Goal: Ask a question

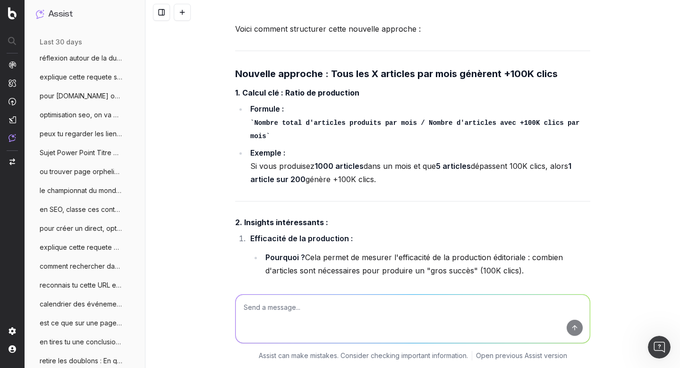
scroll to position [27074, 0]
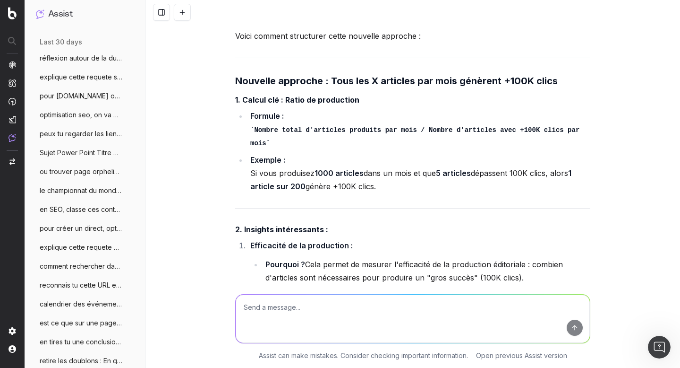
click at [277, 315] on textarea at bounding box center [413, 318] width 354 height 48
type textarea "quel graphique serait pertinent pour le poin 1 ?"
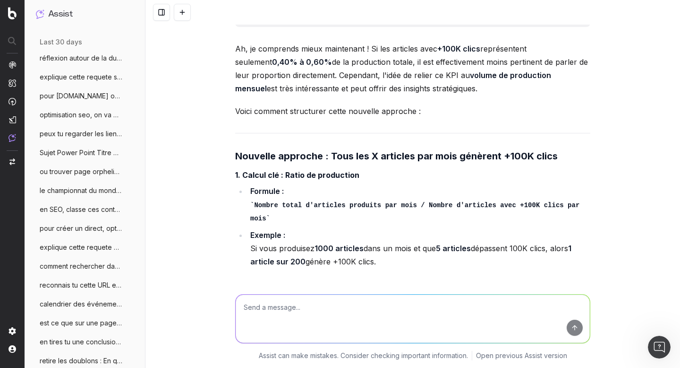
scroll to position [26999, 0]
click at [295, 310] on textarea at bounding box center [413, 318] width 354 height 48
click at [404, 307] on textarea "ce que j'ai fais, j'ai repris tes idées pour le moment ;" at bounding box center [413, 318] width 354 height 48
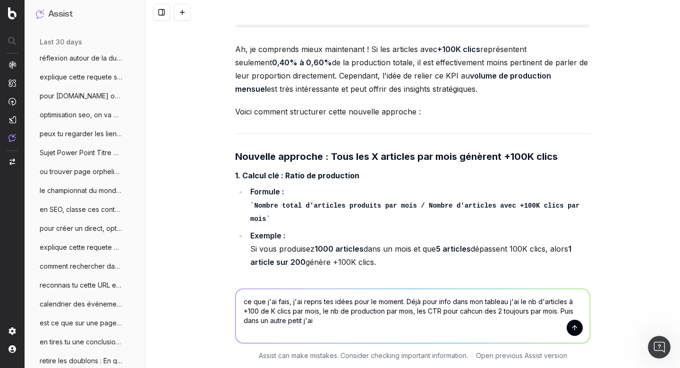
click at [554, 311] on textarea "ce que j'ai fais, j'ai repris tes idées pour le moment. Déjà pour info dans mon…" at bounding box center [413, 316] width 354 height 54
click at [455, 324] on textarea "ce que j'ai fais, j'ai repris tes idées pour le moment. Déjà pour info dans mon…" at bounding box center [413, 316] width 354 height 54
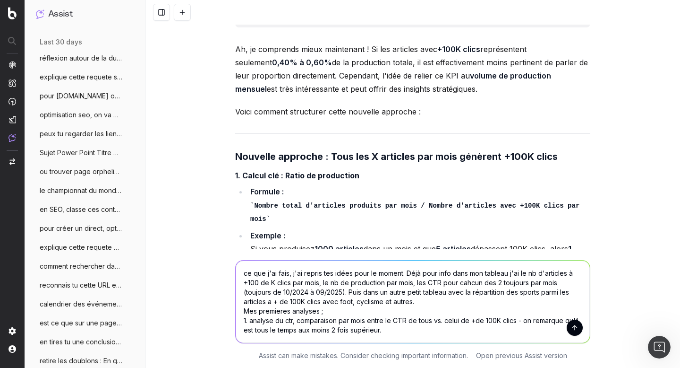
scroll to position [1, 0]
drag, startPoint x: 516, startPoint y: 317, endPoint x: 516, endPoint y: 326, distance: 8.5
click at [516, 326] on textarea "ce que j'ai fais, j'ai repris tes idées pour le moment. Déjà pour info dans mon…" at bounding box center [413, 301] width 354 height 82
click at [337, 333] on textarea "ce que j'ai fais, j'ai repris tes idées pour le moment. Déjà pour info dans mon…" at bounding box center [413, 301] width 354 height 82
click at [269, 328] on textarea "ce que j'ai fais, j'ai repris tes idées pour le moment. Déjà pour info dans mon…" at bounding box center [413, 301] width 354 height 82
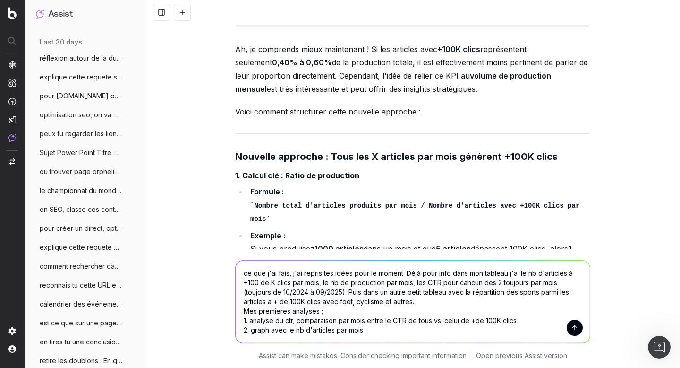
click at [268, 326] on textarea "ce que j'ai fais, j'ai repris tes idées pour le moment. Déjà pour info dans mon…" at bounding box center [413, 301] width 354 height 82
click at [421, 327] on textarea "ce que j'ai fais, j'ai repris tes idées pour le moment. Déjà pour info dans mon…" at bounding box center [413, 301] width 354 height 82
click at [466, 328] on textarea "ce que j'ai fais, j'ai repris tes idées pour le moment. Déjà pour info dans mon…" at bounding box center [413, 301] width 354 height 82
click at [543, 328] on textarea "ce que j'ai fais, j'ai repris tes idées pour le moment. Déjà pour info dans mon…" at bounding box center [413, 301] width 354 height 82
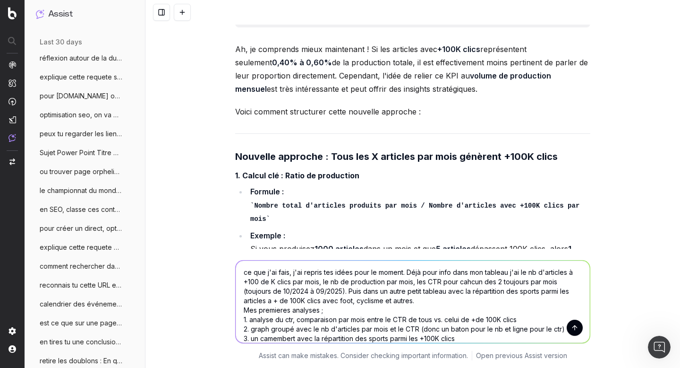
scroll to position [10, 0]
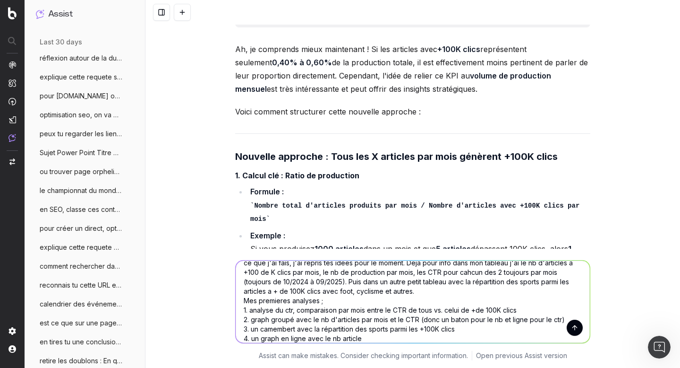
click at [335, 339] on textarea "ce que j'ai fais, j'ai repris tes idées pour le moment. Déjà pour info dans mon…" at bounding box center [413, 301] width 354 height 82
click at [382, 340] on textarea "ce que j'ai fais, j'ai repris tes idées pour le moment. Déjà pour info dans mon…" at bounding box center [413, 301] width 354 height 82
type textarea "ce que j'ai fais, j'ai repris tes idées pour le moment. Déjà pour info dans mon…"
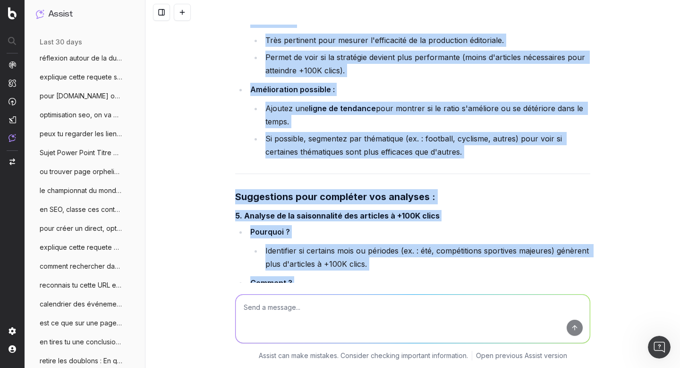
scroll to position [30134, 0]
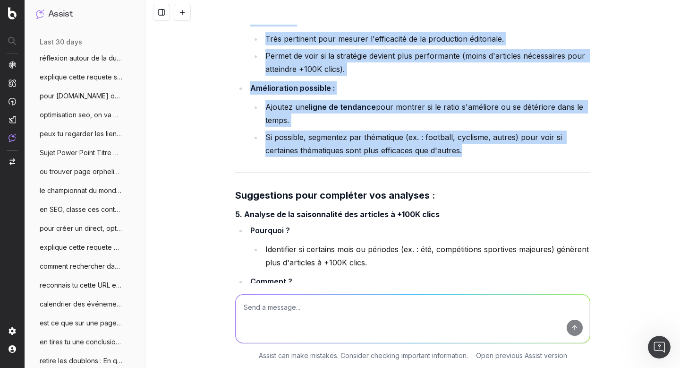
drag, startPoint x: 230, startPoint y: 42, endPoint x: 464, endPoint y: 93, distance: 239.8
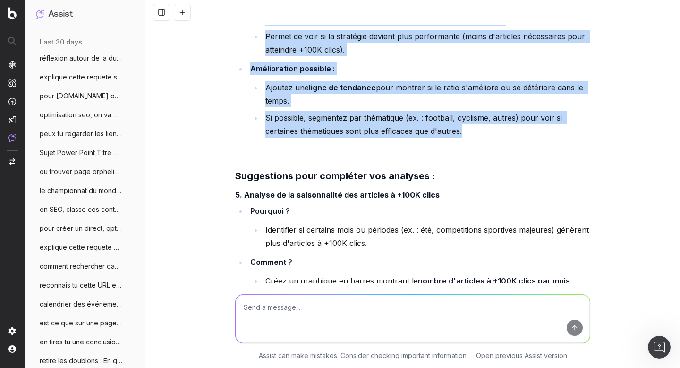
scroll to position [30154, 0]
copy div "Lor ipsumdol sitametco : 1. Adipisc el SED : Doeiusmodte inc utla etdol ma ALI …"
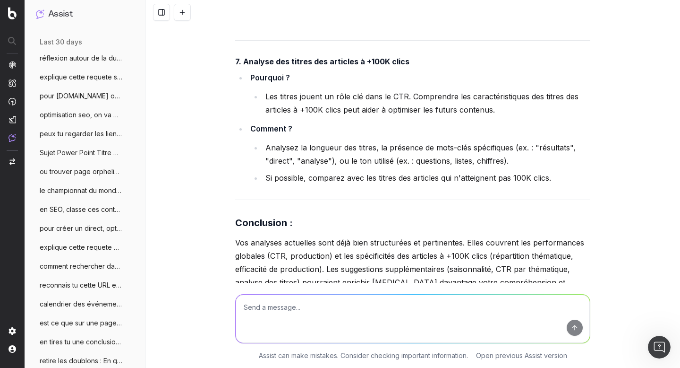
scroll to position [30627, 0]
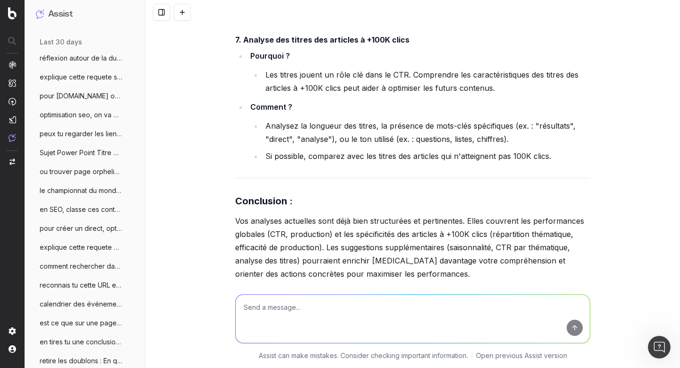
click at [302, 301] on textarea at bounding box center [413, 318] width 354 height 48
paste textarea "2. Graphique groupé : Nombre d'articles produits par mois (barres) et CTR (lign…"
drag, startPoint x: 376, startPoint y: 307, endPoint x: 306, endPoint y: 304, distance: 70.0
click at [306, 304] on textarea "le point 2 je rectifie : 2. Graphique groupé : Nombre d'articles produits par m…" at bounding box center [413, 318] width 354 height 48
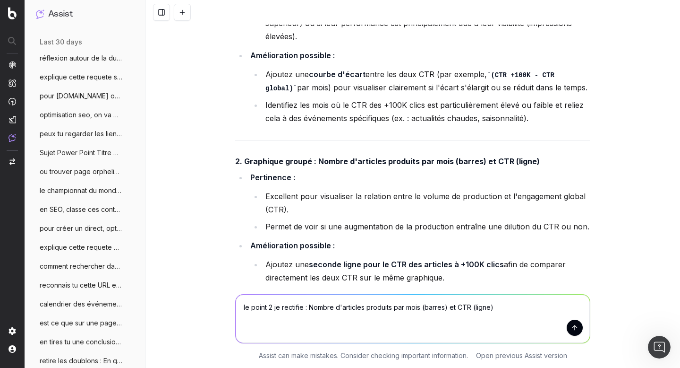
scroll to position [29586, 0]
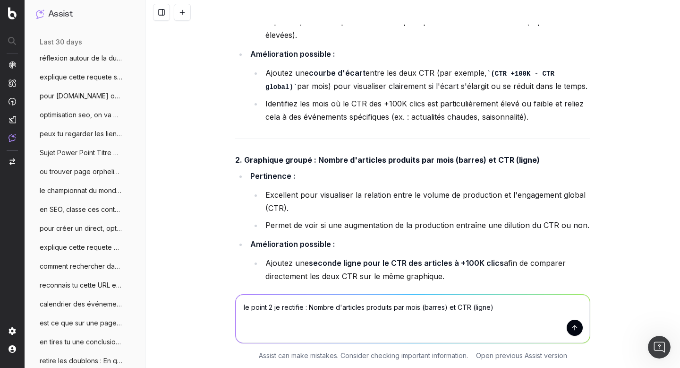
click at [446, 306] on textarea "le point 2 je rectifie : Nombre d'articles produits par mois (barres) et CTR (l…" at bounding box center [413, 318] width 354 height 48
click at [449, 306] on textarea "le point 2 je rectifie : Nombre d'articles produits par mois (barres) à + de 10…" at bounding box center [413, 318] width 354 height 48
type textarea "le point 2 je rectifie : Nombre d'articles produits par mois (barres) qui ont f…"
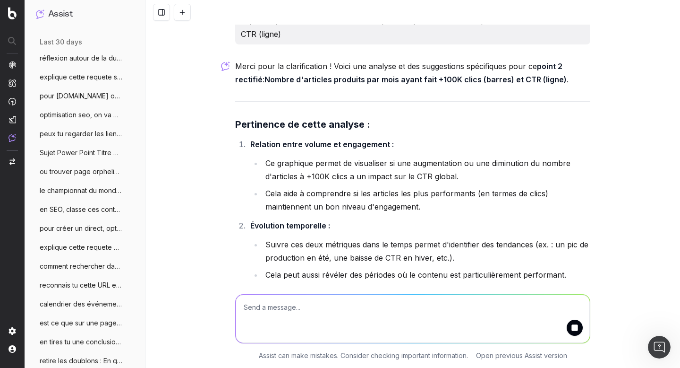
scroll to position [30959, 0]
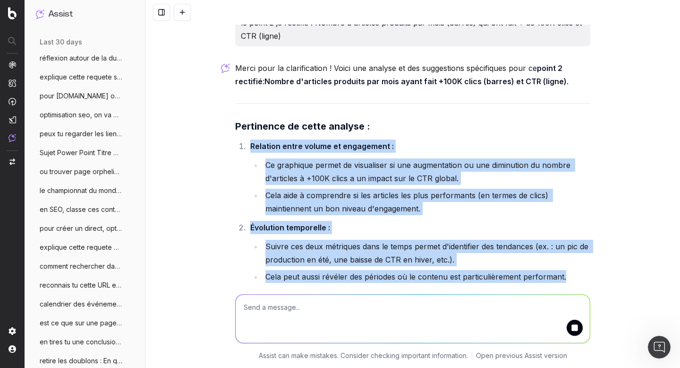
drag, startPoint x: 246, startPoint y: 82, endPoint x: 569, endPoint y: 211, distance: 347.7
click at [569, 211] on ol "Relation entre volume et engagement : Ce graphique permet de visualiser si une …" at bounding box center [412, 211] width 355 height 144
copy ol "Relation entre volume et engagement : Ce graphique permet de visualiser si une …"
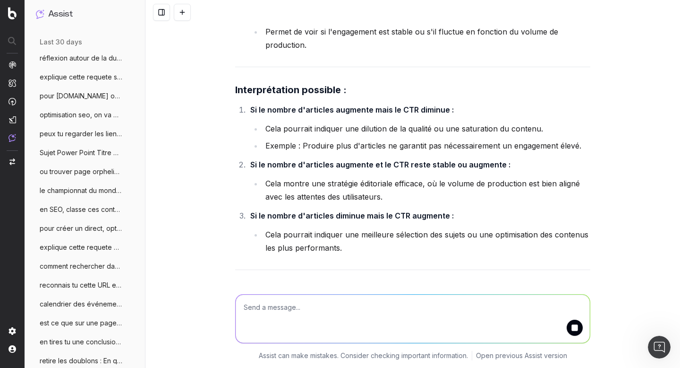
scroll to position [31363, 0]
